Goal: Task Accomplishment & Management: Manage account settings

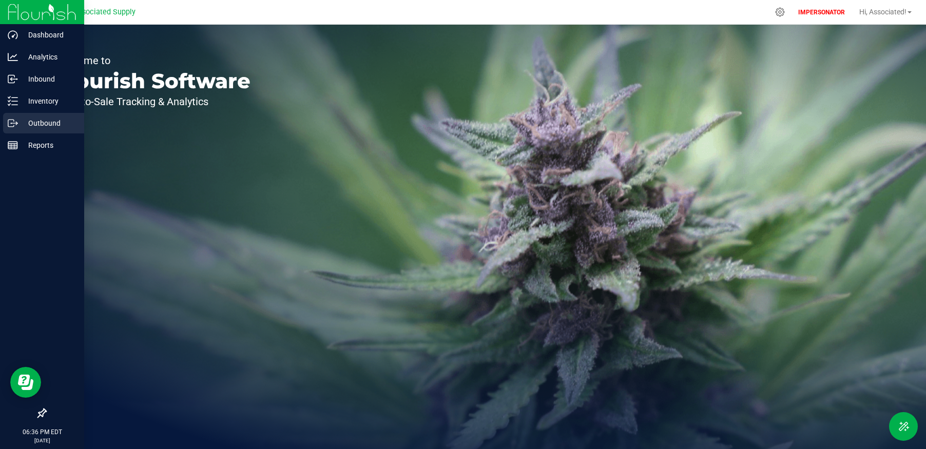
click at [48, 118] on p "Outbound" at bounding box center [49, 123] width 62 height 12
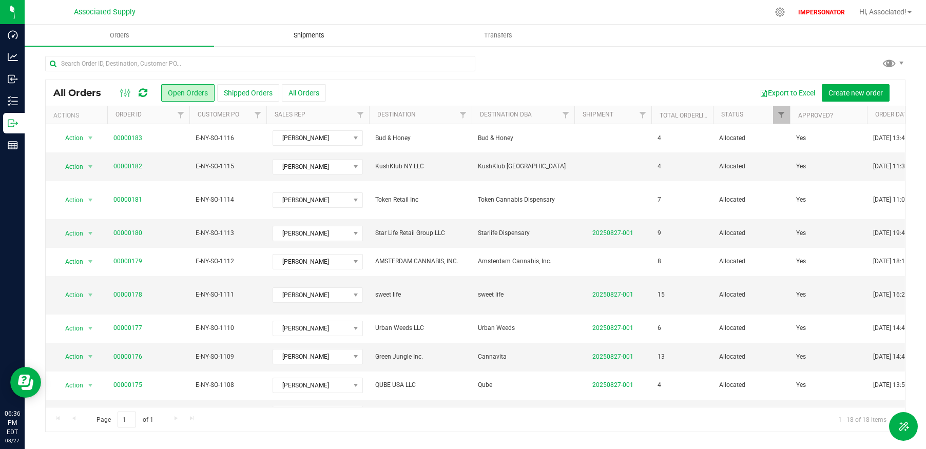
click at [340, 35] on uib-tab-heading "Shipments" at bounding box center [308, 35] width 188 height 21
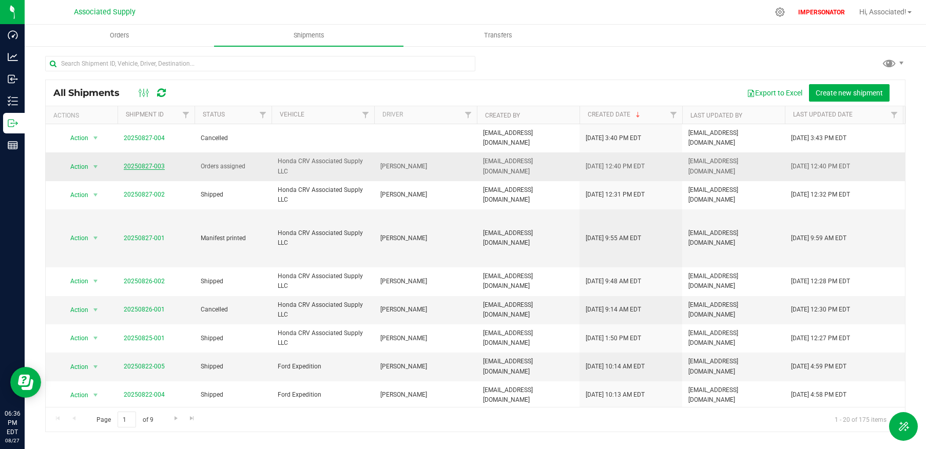
click at [139, 163] on link "20250827-003" at bounding box center [144, 166] width 41 height 7
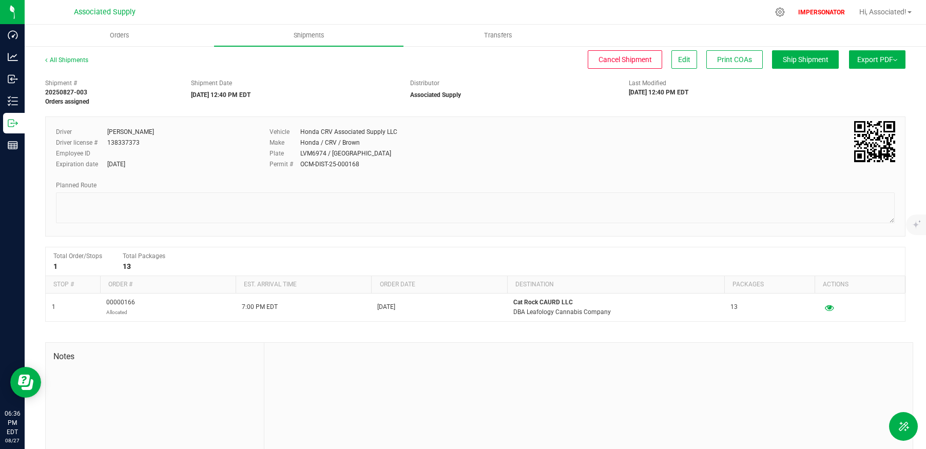
click at [877, 59] on span "Export PDF" at bounding box center [877, 59] width 40 height 8
click at [850, 84] on span "Manifest by Package ID" at bounding box center [861, 81] width 65 height 7
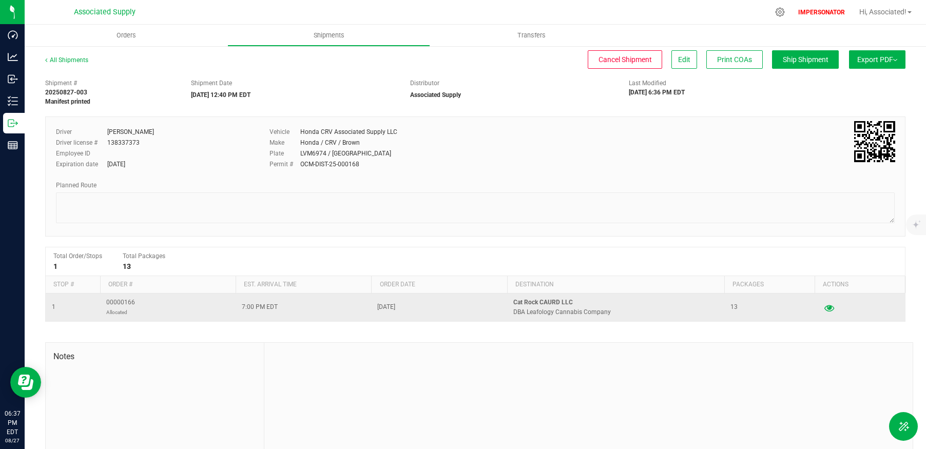
click at [829, 310] on icon "button" at bounding box center [829, 307] width 10 height 7
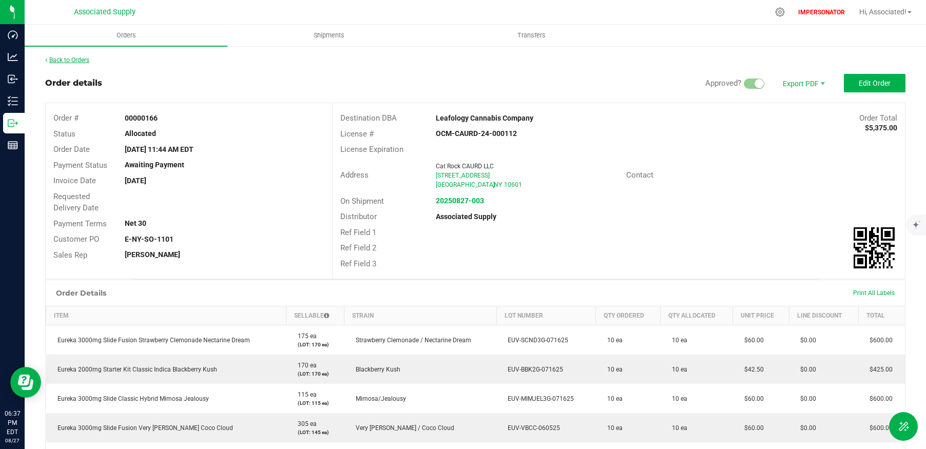
click at [68, 57] on link "Back to Orders" at bounding box center [67, 59] width 44 height 7
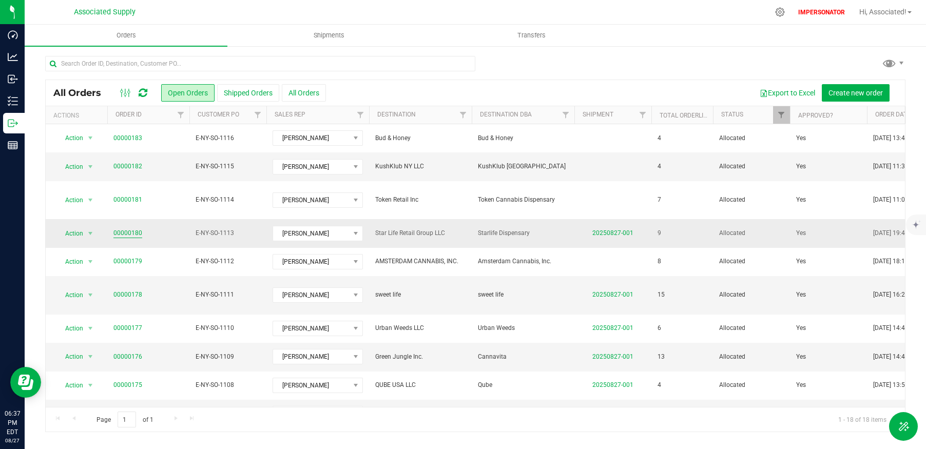
click at [131, 228] on link "00000180" at bounding box center [127, 233] width 29 height 10
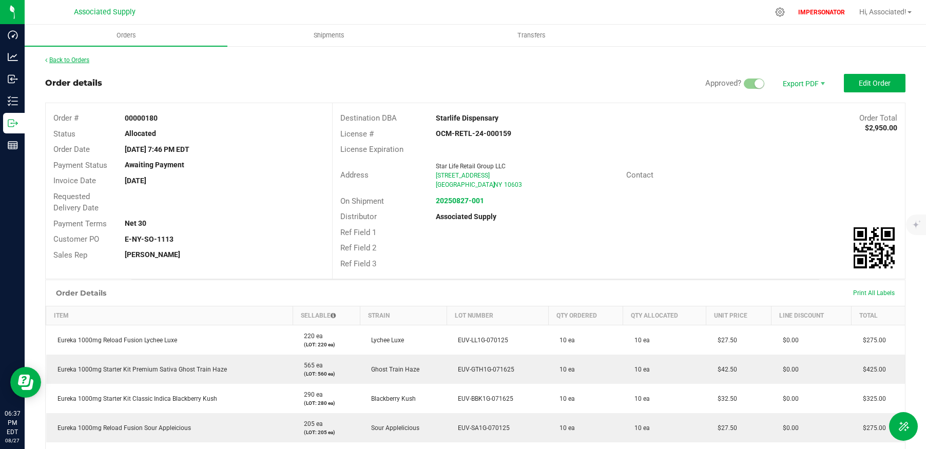
click at [81, 60] on link "Back to Orders" at bounding box center [67, 59] width 44 height 7
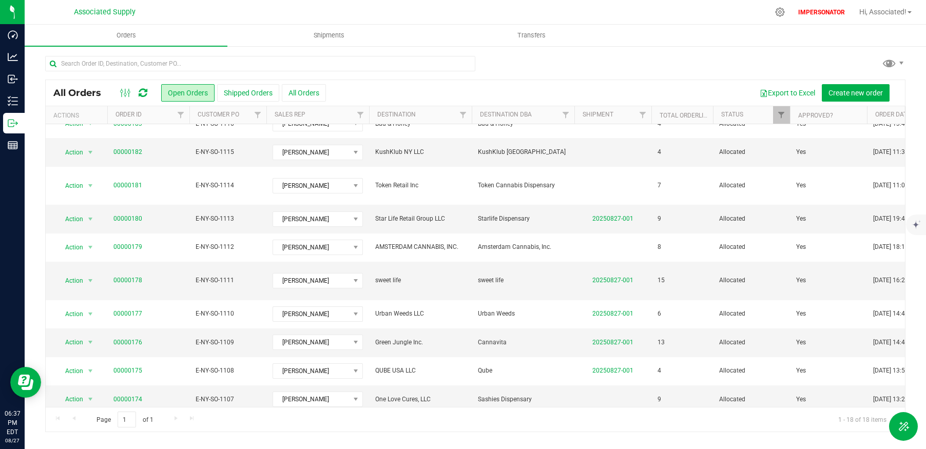
scroll to position [15, 0]
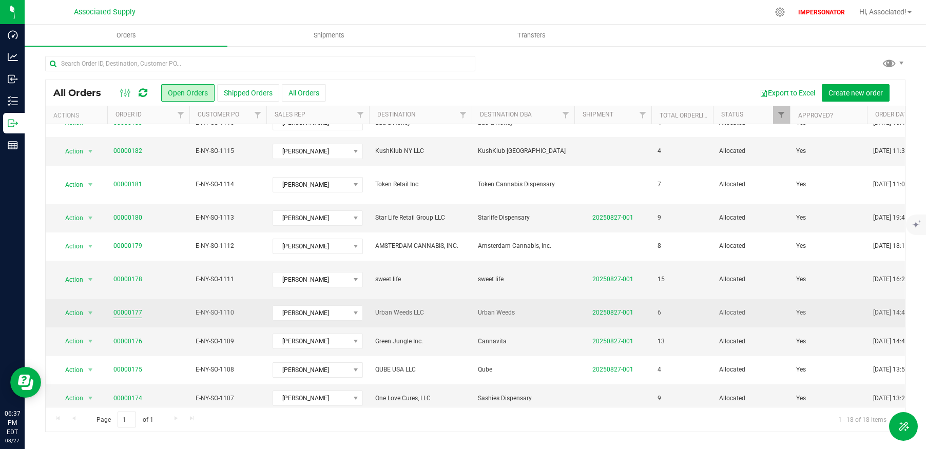
click at [132, 308] on link "00000177" at bounding box center [127, 313] width 29 height 10
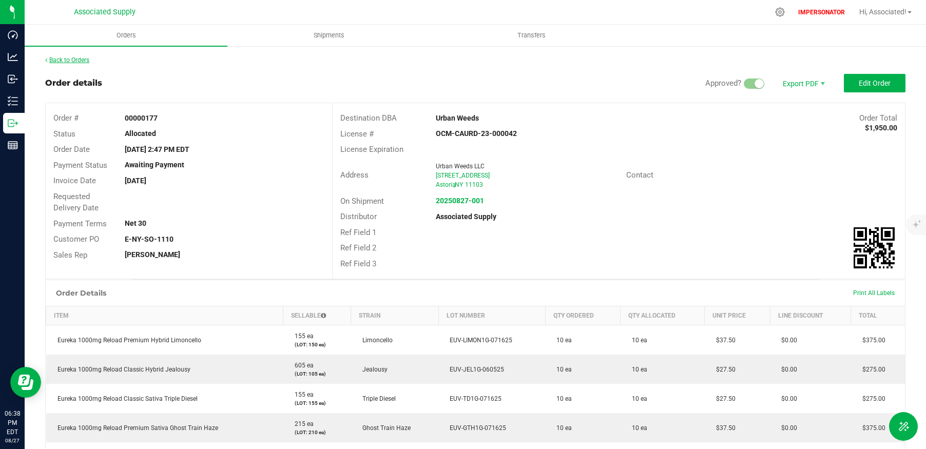
click at [70, 57] on link "Back to Orders" at bounding box center [67, 59] width 44 height 7
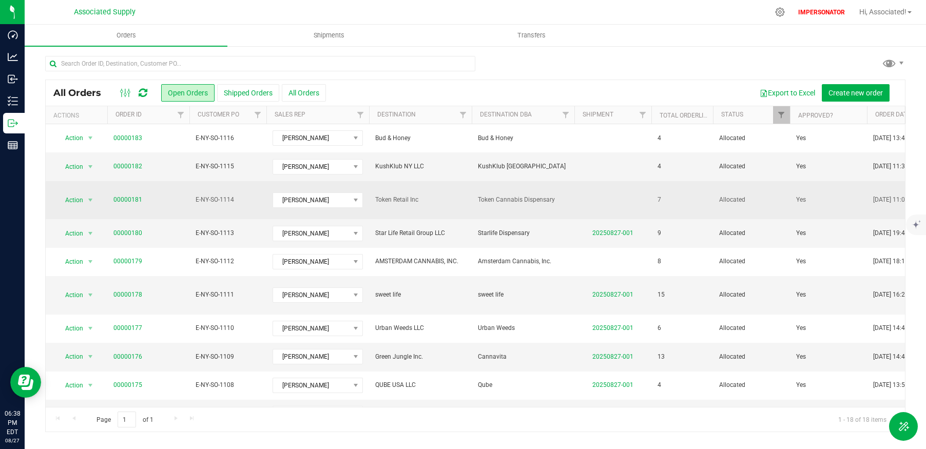
scroll to position [155, 0]
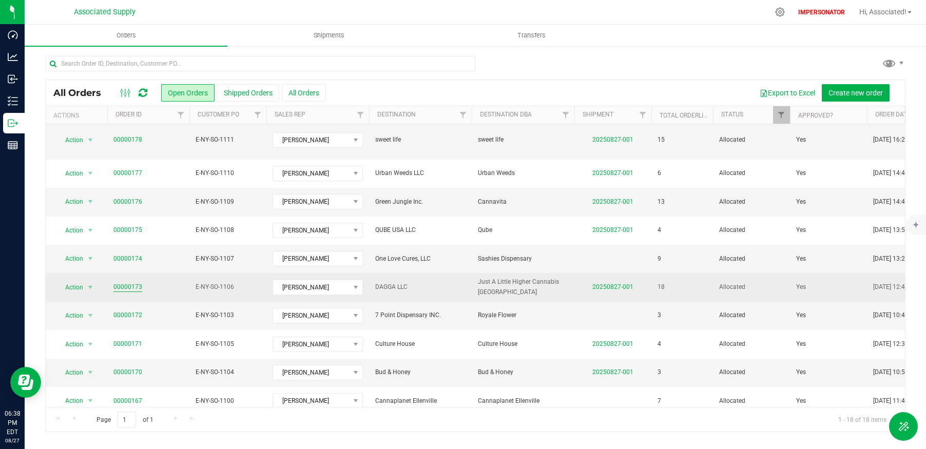
click at [131, 282] on link "00000173" at bounding box center [127, 287] width 29 height 10
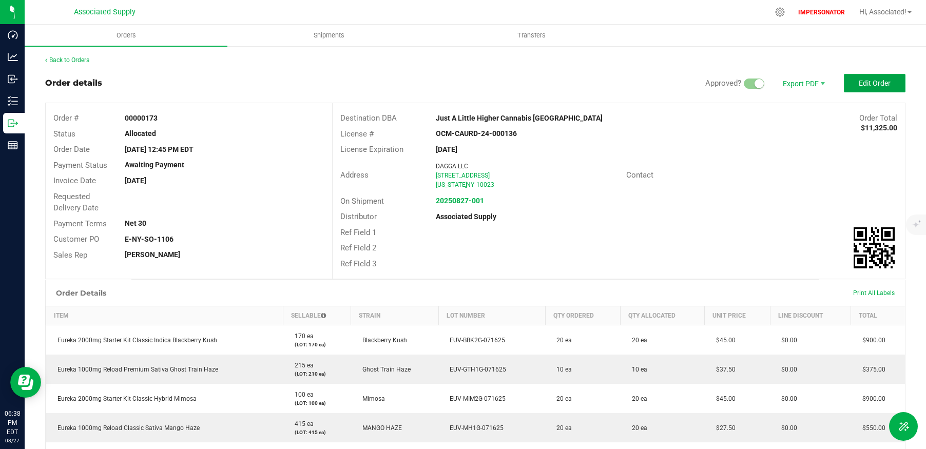
click at [867, 89] on button "Edit Order" at bounding box center [874, 83] width 62 height 18
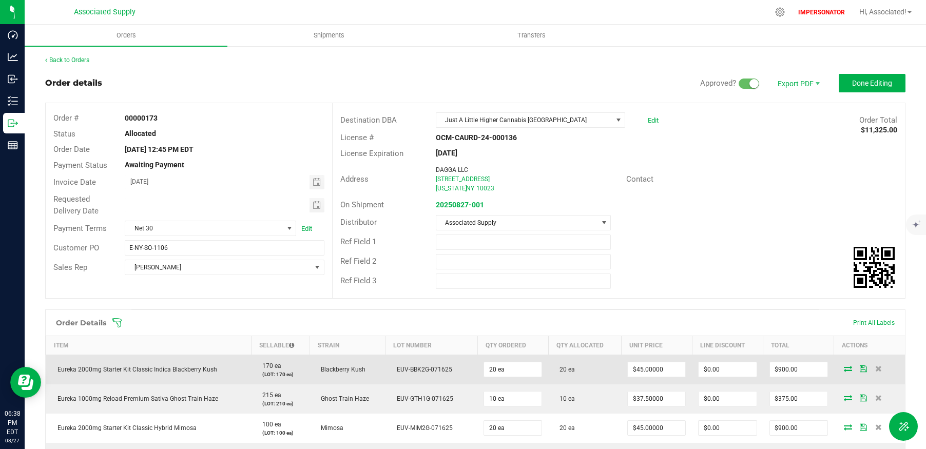
click at [846, 369] on icon at bounding box center [847, 368] width 8 height 6
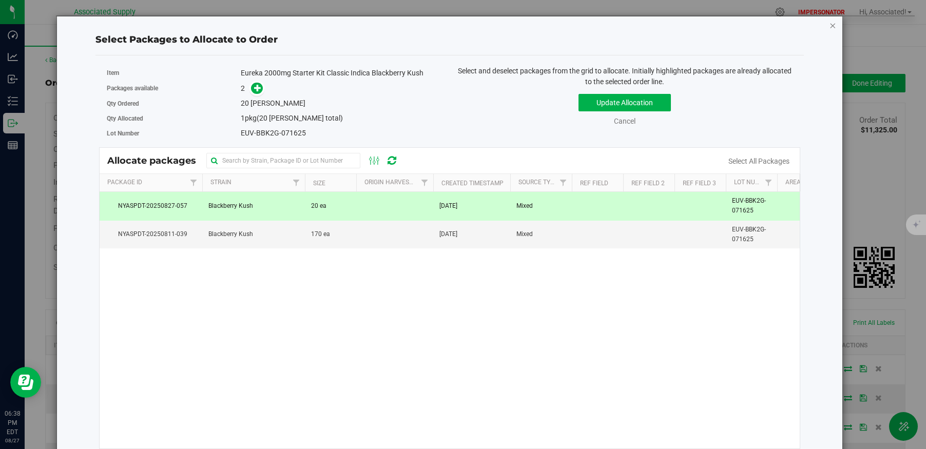
click at [829, 27] on icon "button" at bounding box center [832, 25] width 7 height 12
